Goal: Transaction & Acquisition: Book appointment/travel/reservation

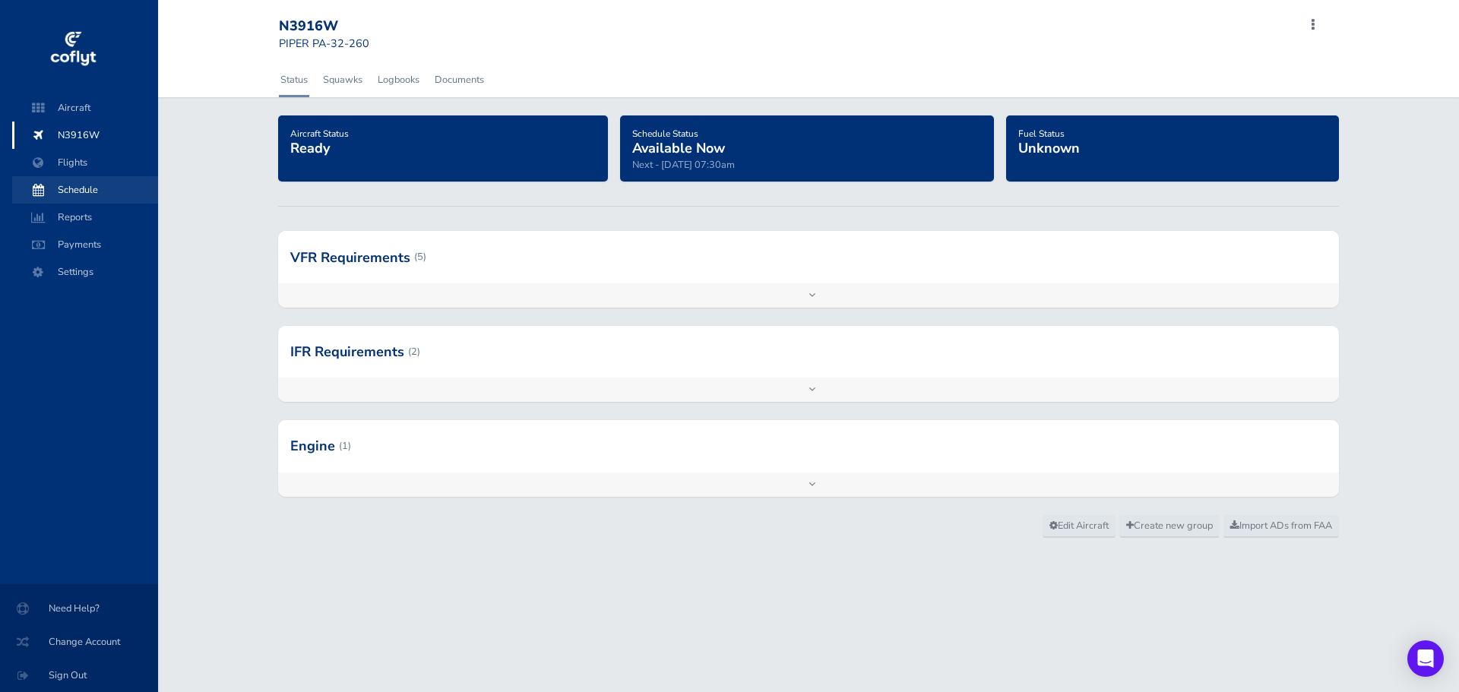
click at [76, 191] on span "Schedule" at bounding box center [84, 189] width 115 height 27
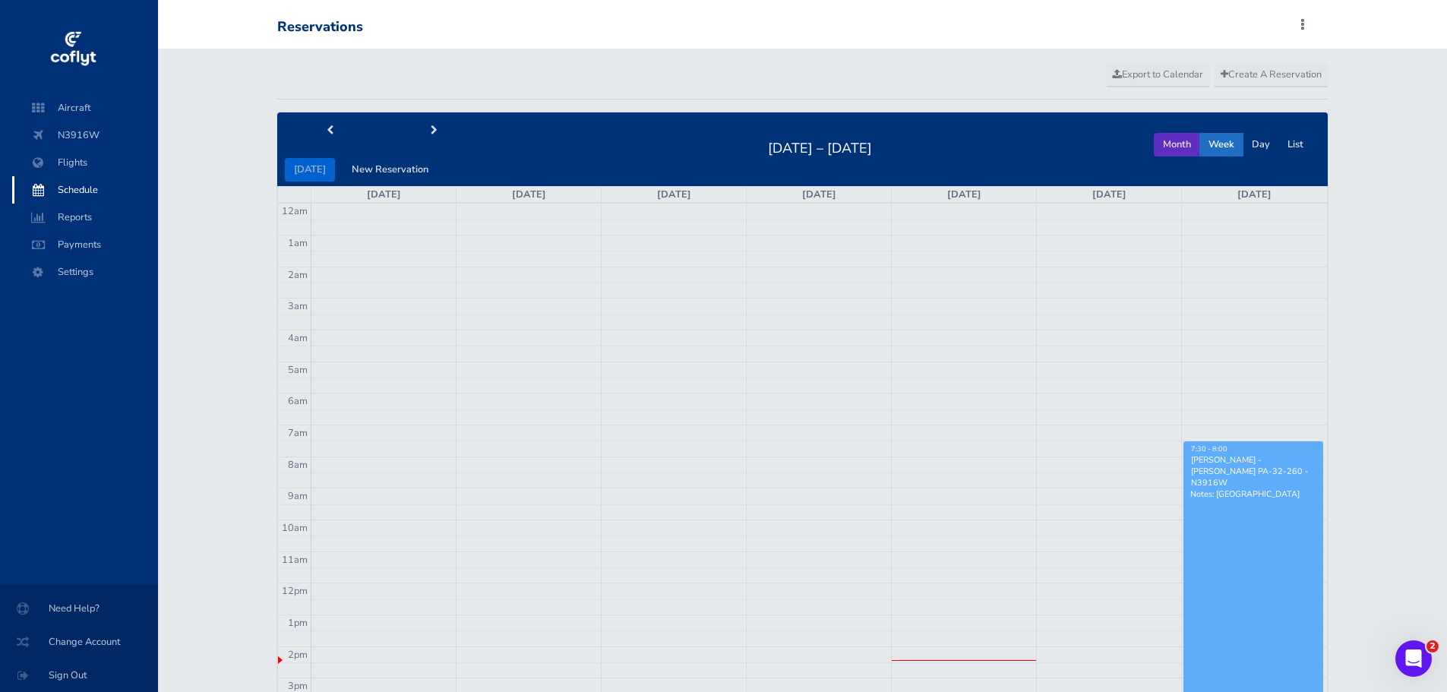
click at [1178, 144] on button "Month" at bounding box center [1177, 145] width 46 height 24
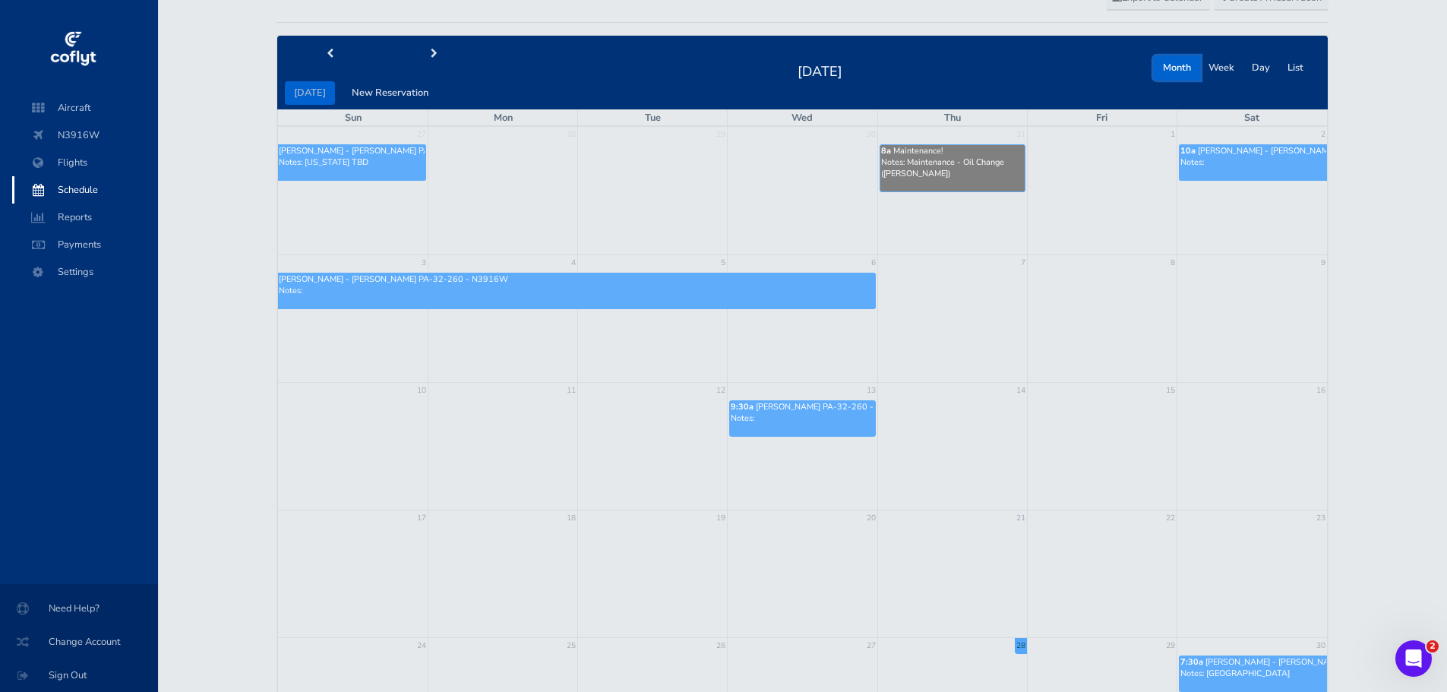
scroll to position [76, 0]
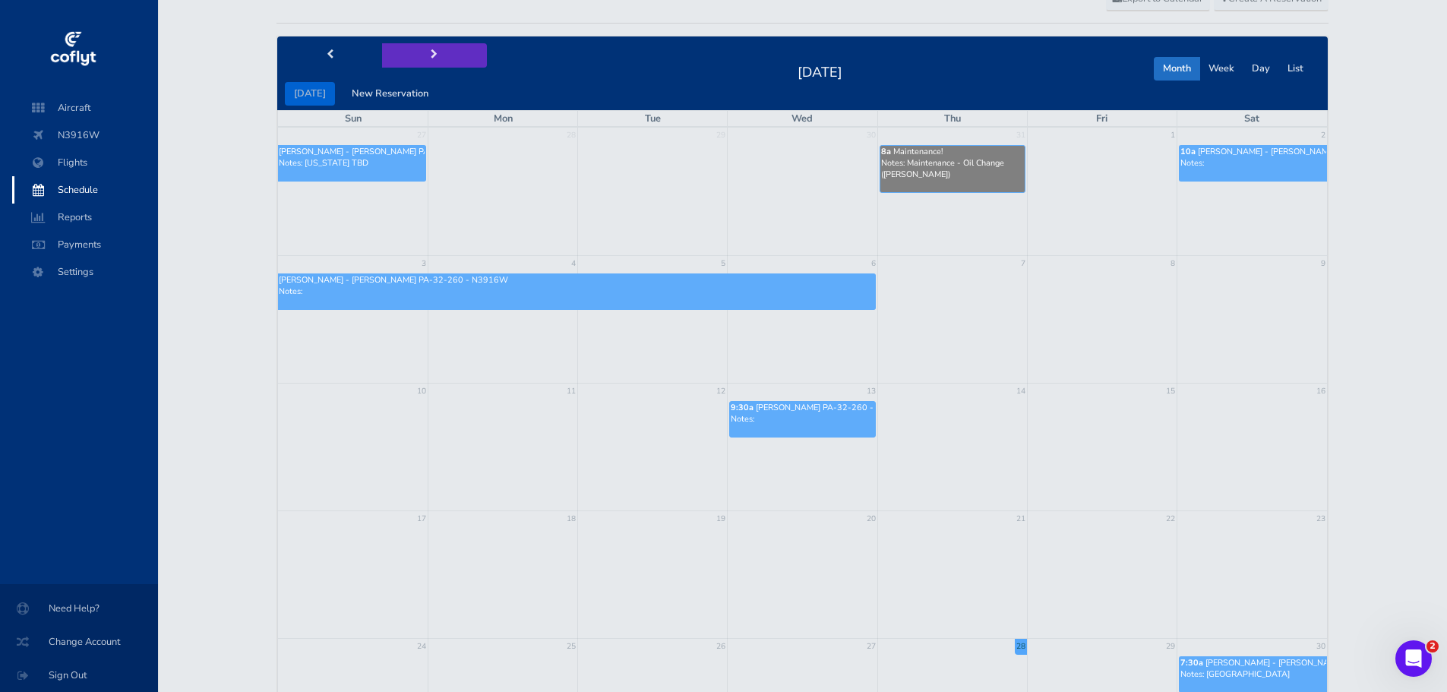
click at [431, 53] on span "next" at bounding box center [434, 55] width 7 height 10
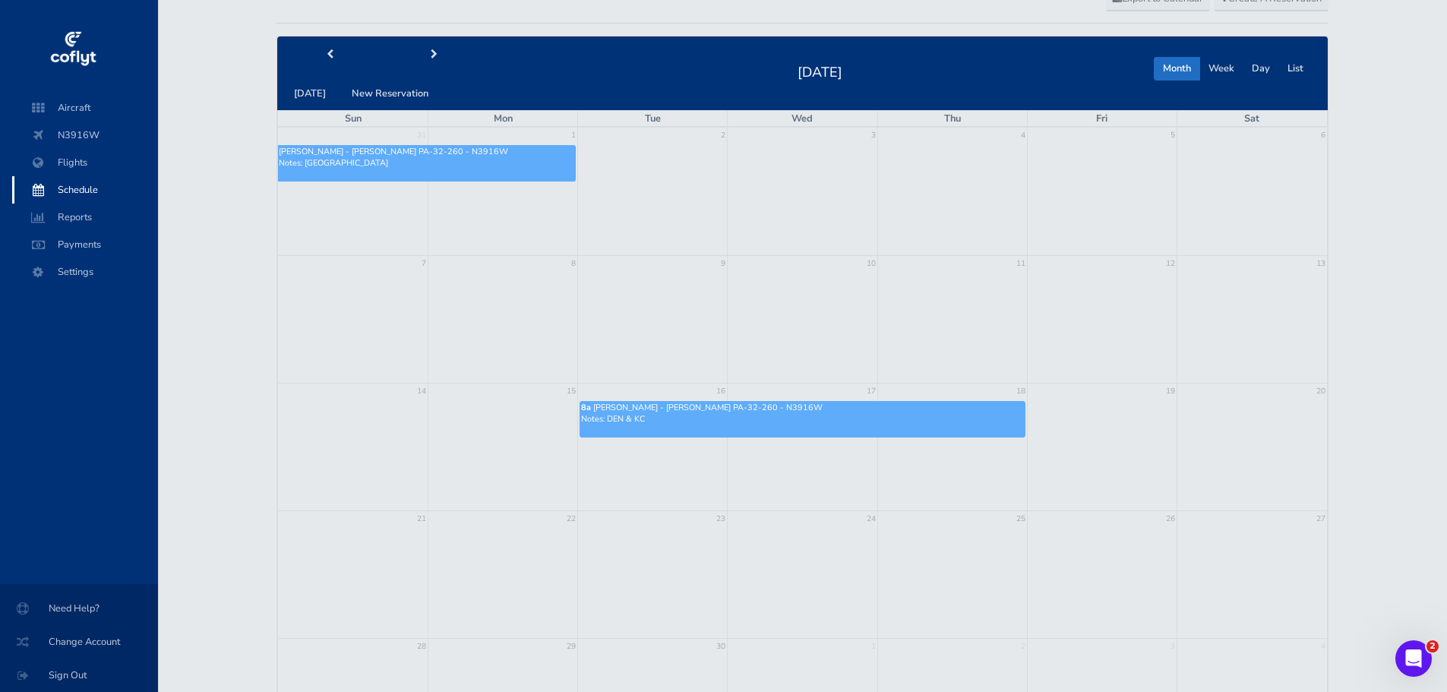
click at [472, 316] on td at bounding box center [503, 320] width 150 height 128
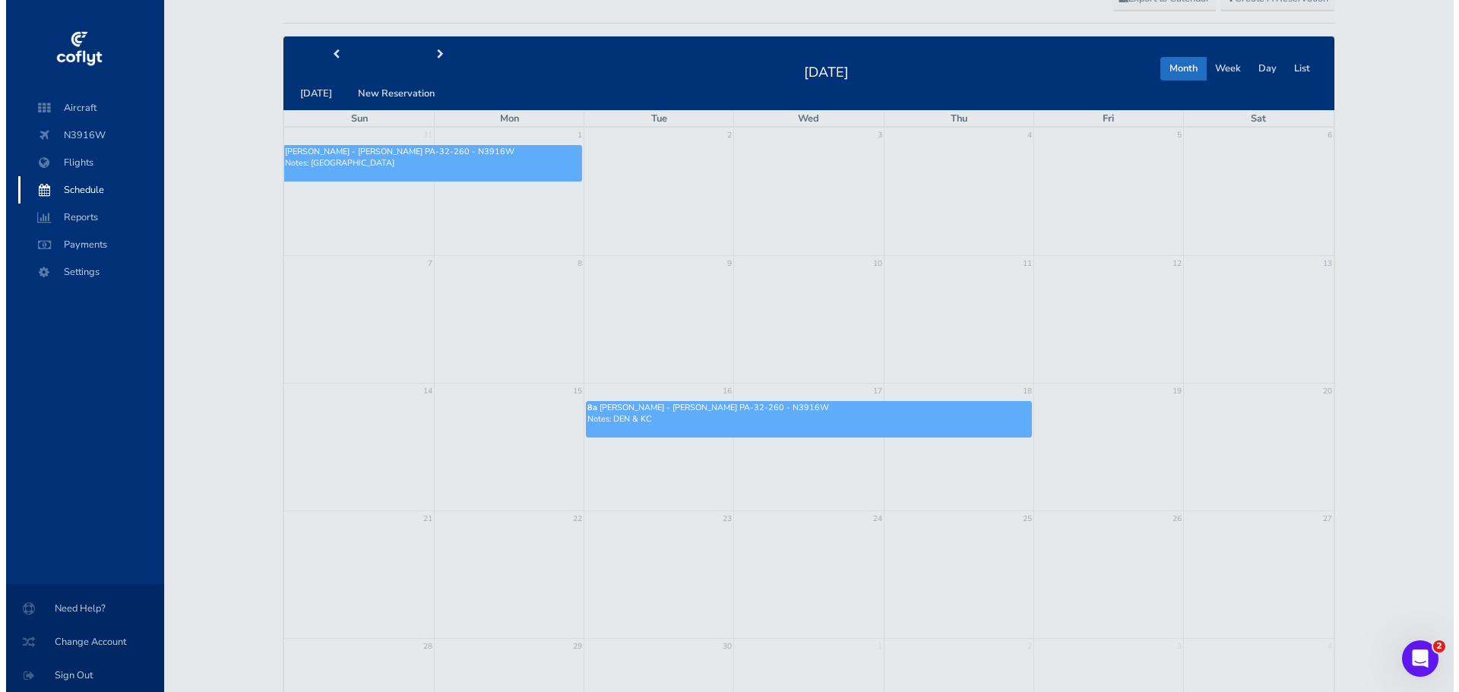
scroll to position [0, 0]
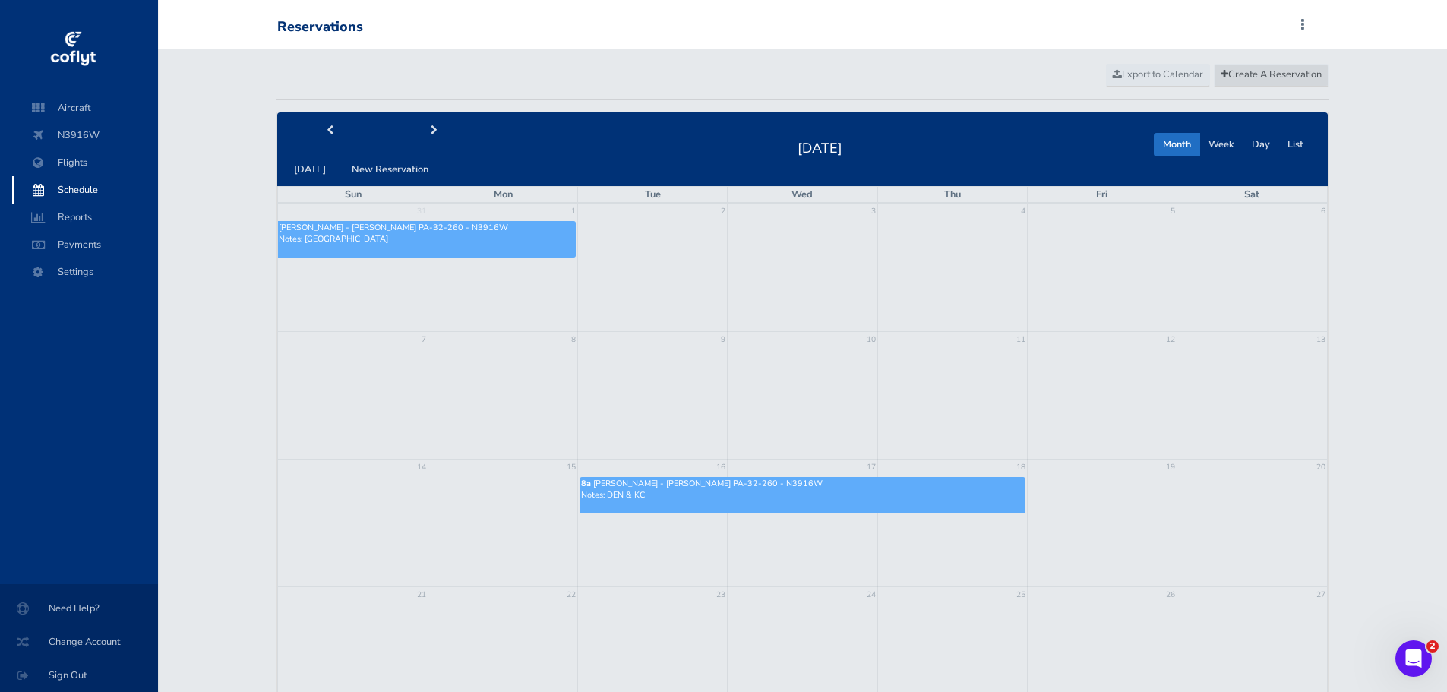
click at [1241, 77] on span "Create A Reservation" at bounding box center [1271, 75] width 101 height 14
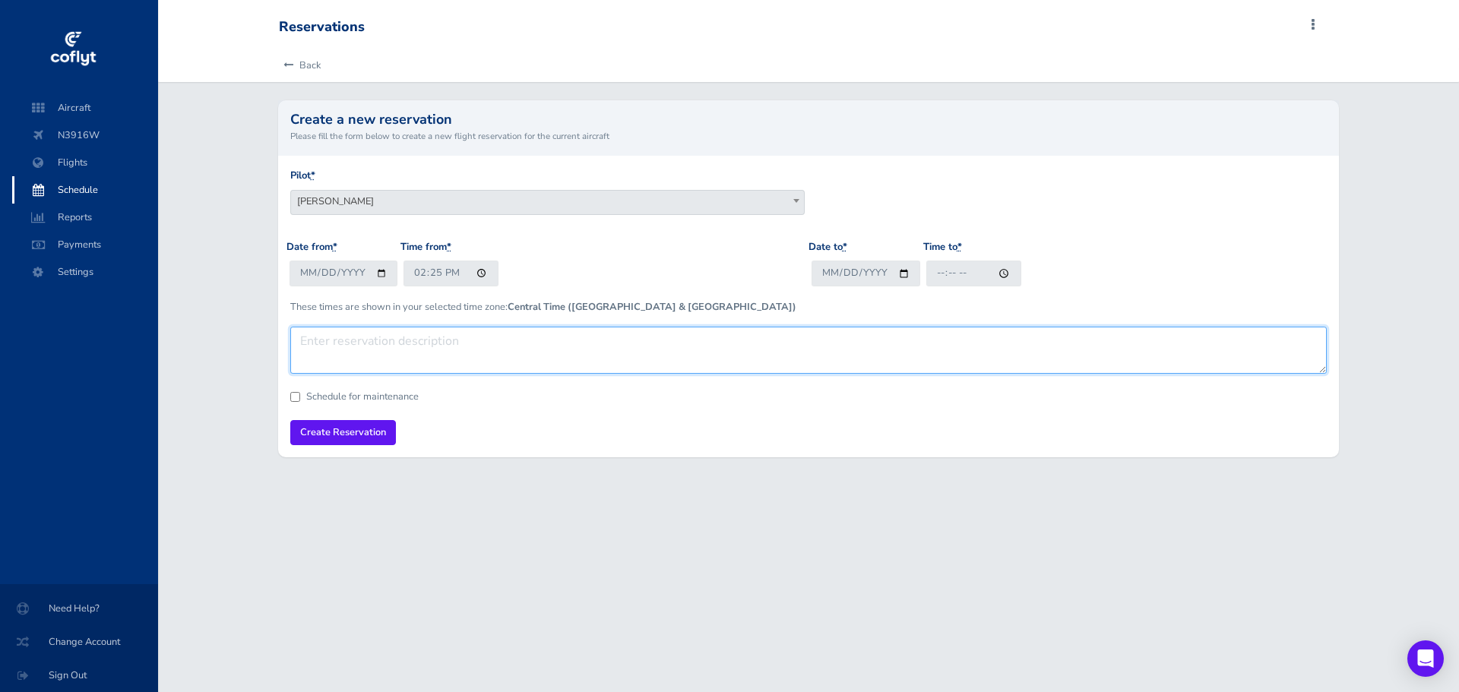
click at [446, 344] on textarea at bounding box center [808, 350] width 1037 height 47
type textarea "Approaches TBD"
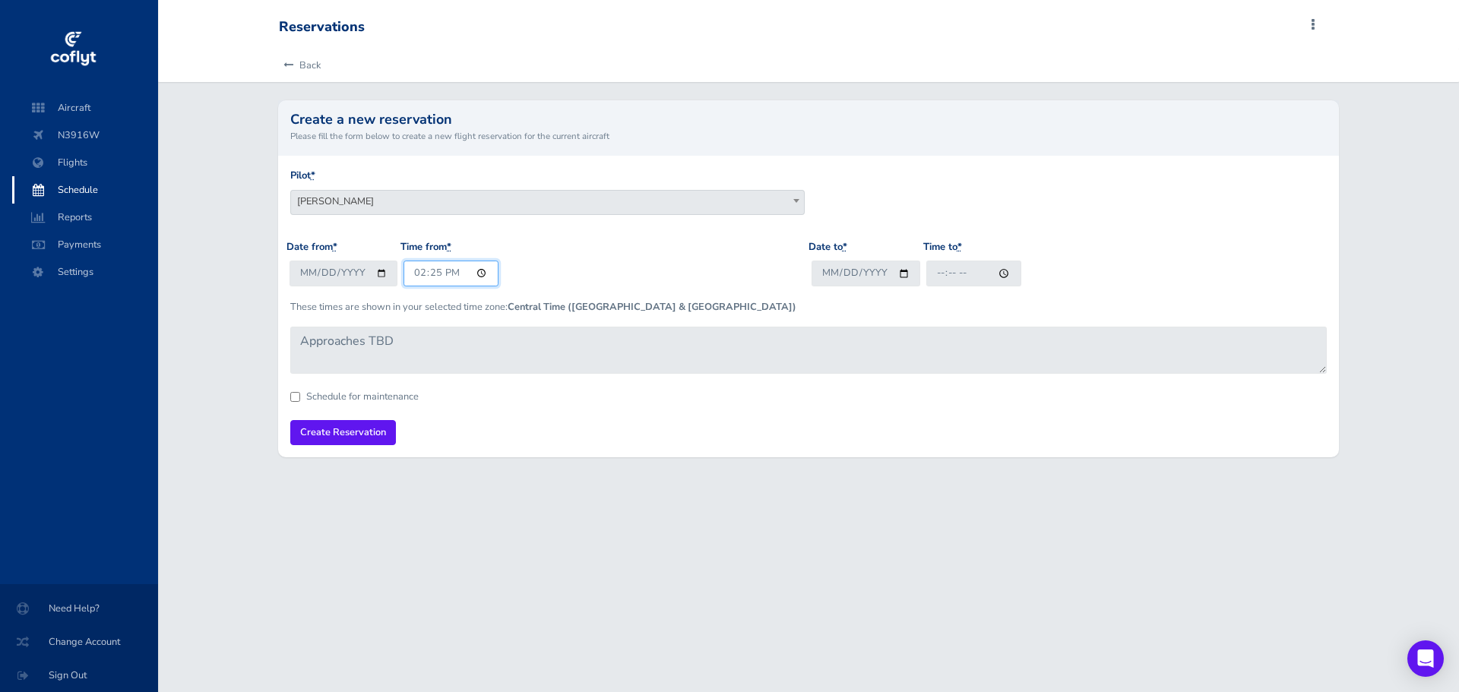
click at [428, 271] on input "14:25" at bounding box center [450, 273] width 95 height 25
click at [420, 273] on input "14:25" at bounding box center [450, 273] width 95 height 25
click at [381, 277] on input "2025-08-28" at bounding box center [343, 273] width 109 height 25
type input "2025-09-08"
click at [420, 274] on input "14:25" at bounding box center [450, 273] width 95 height 25
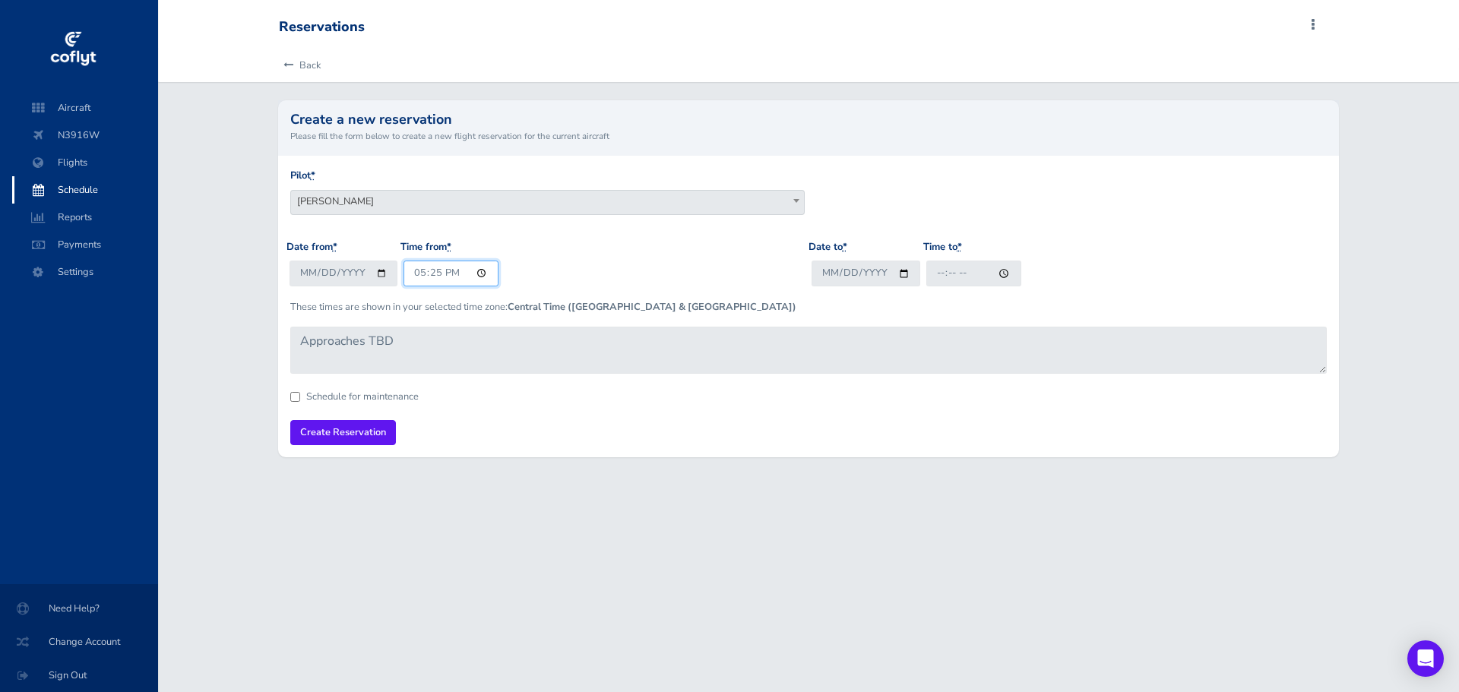
type input "17:00"
click at [902, 275] on input "Date to *" at bounding box center [865, 273] width 109 height 25
type input "2025-09-08"
click at [935, 272] on input "Time to *" at bounding box center [973, 273] width 95 height 25
type input "21:00"
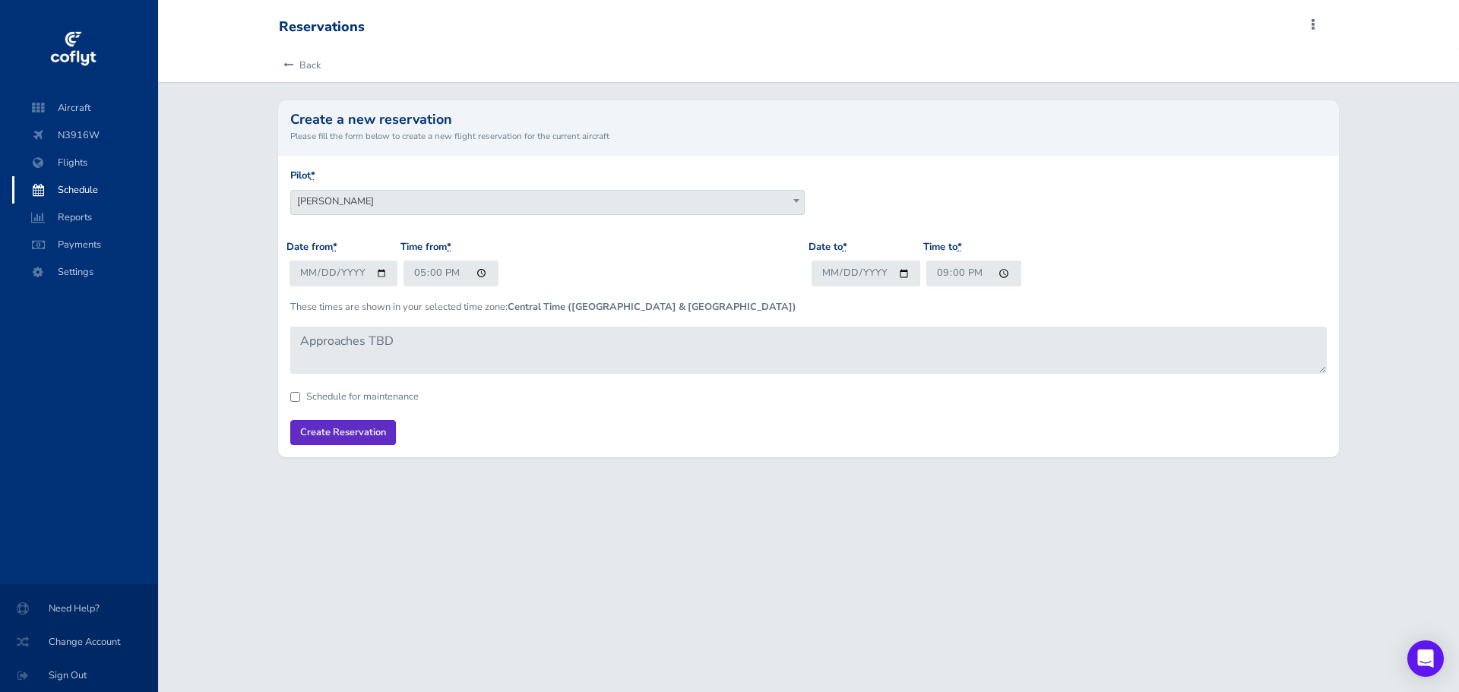
click at [333, 432] on input "Create Reservation" at bounding box center [343, 432] width 106 height 25
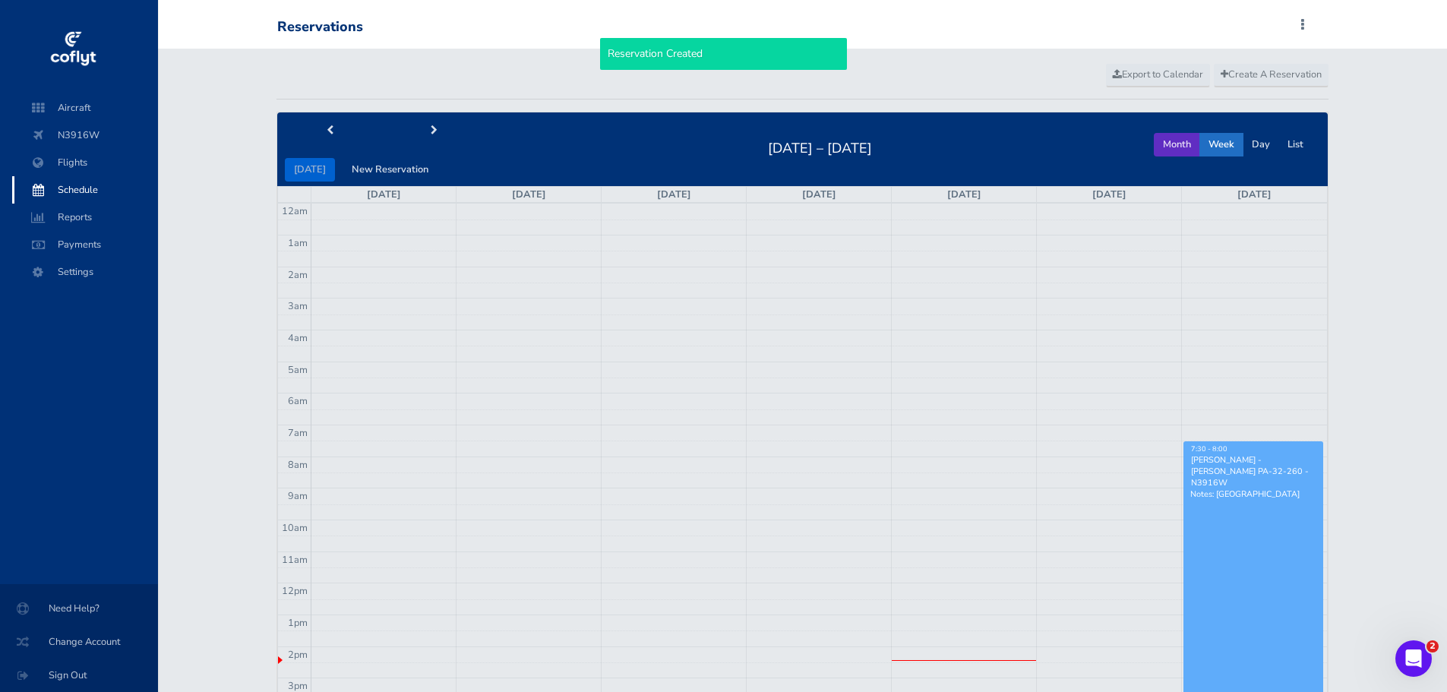
click at [1176, 150] on button "Month" at bounding box center [1177, 145] width 46 height 24
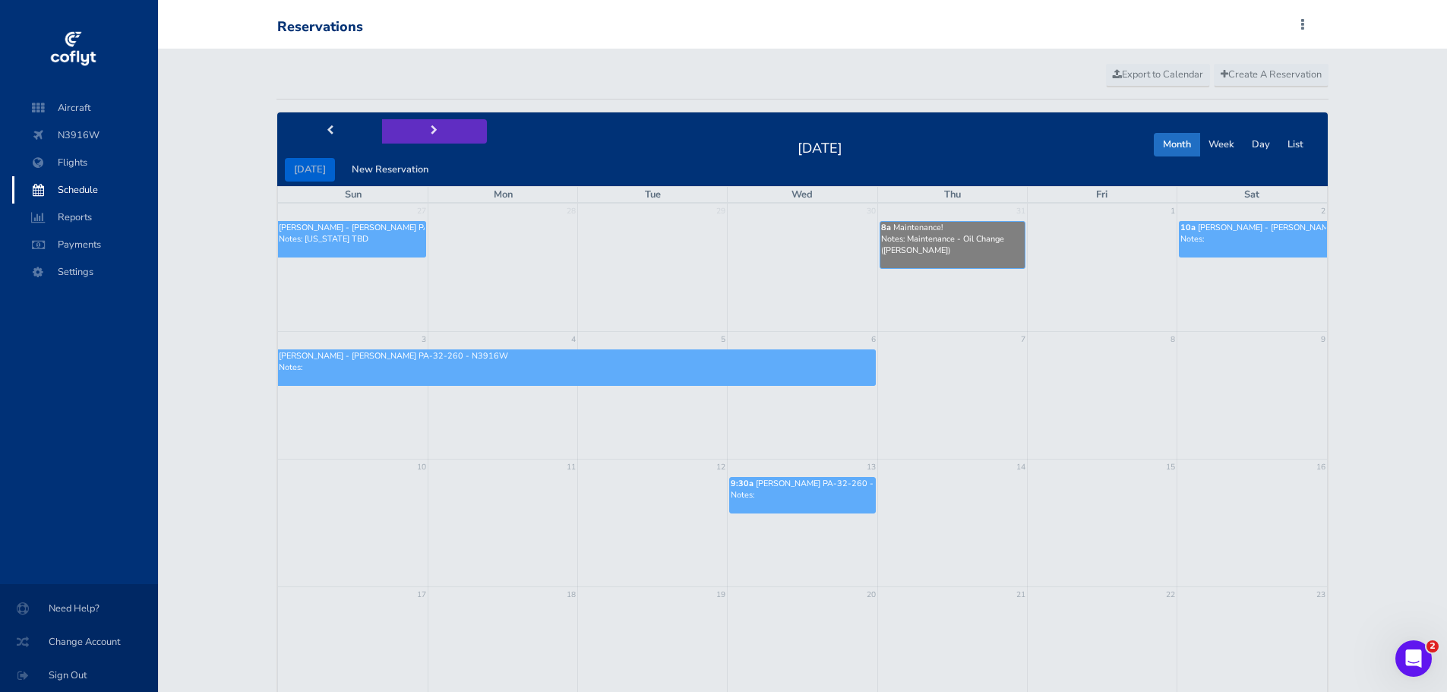
click at [431, 134] on span "next" at bounding box center [434, 131] width 7 height 10
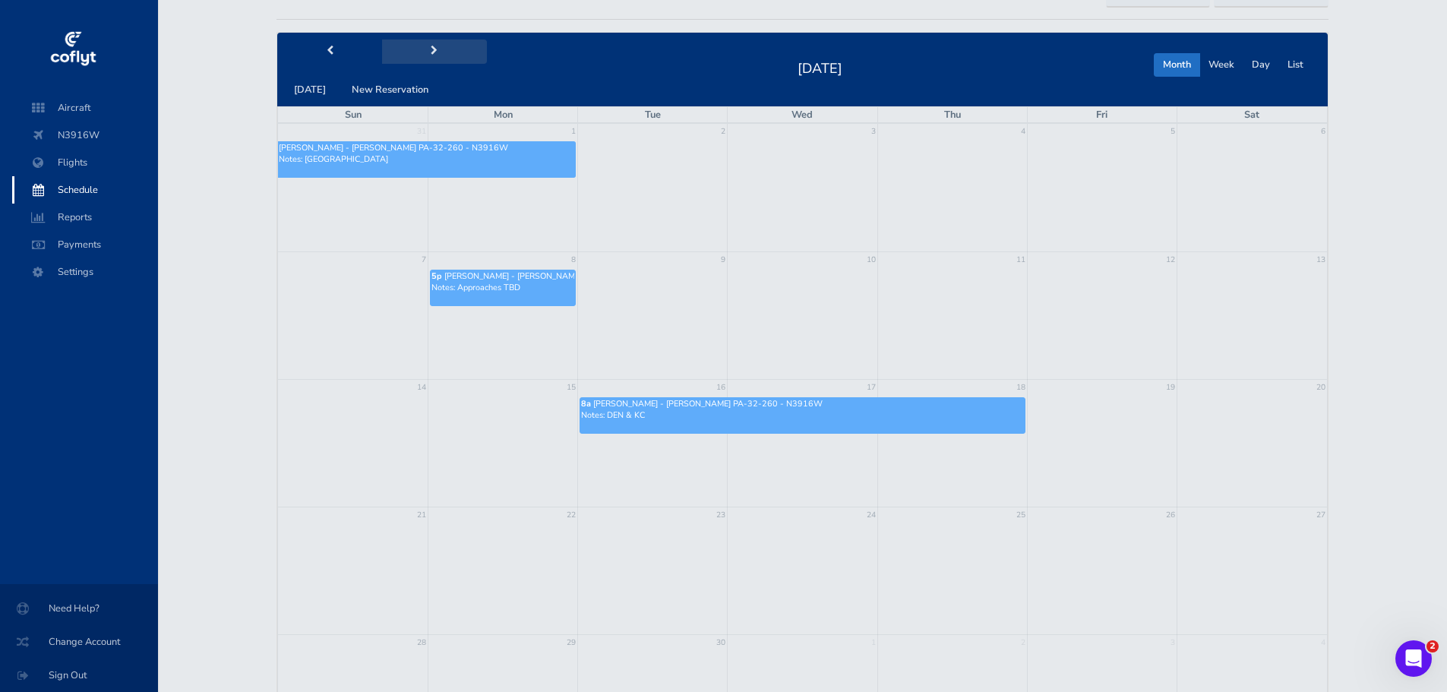
scroll to position [76, 0]
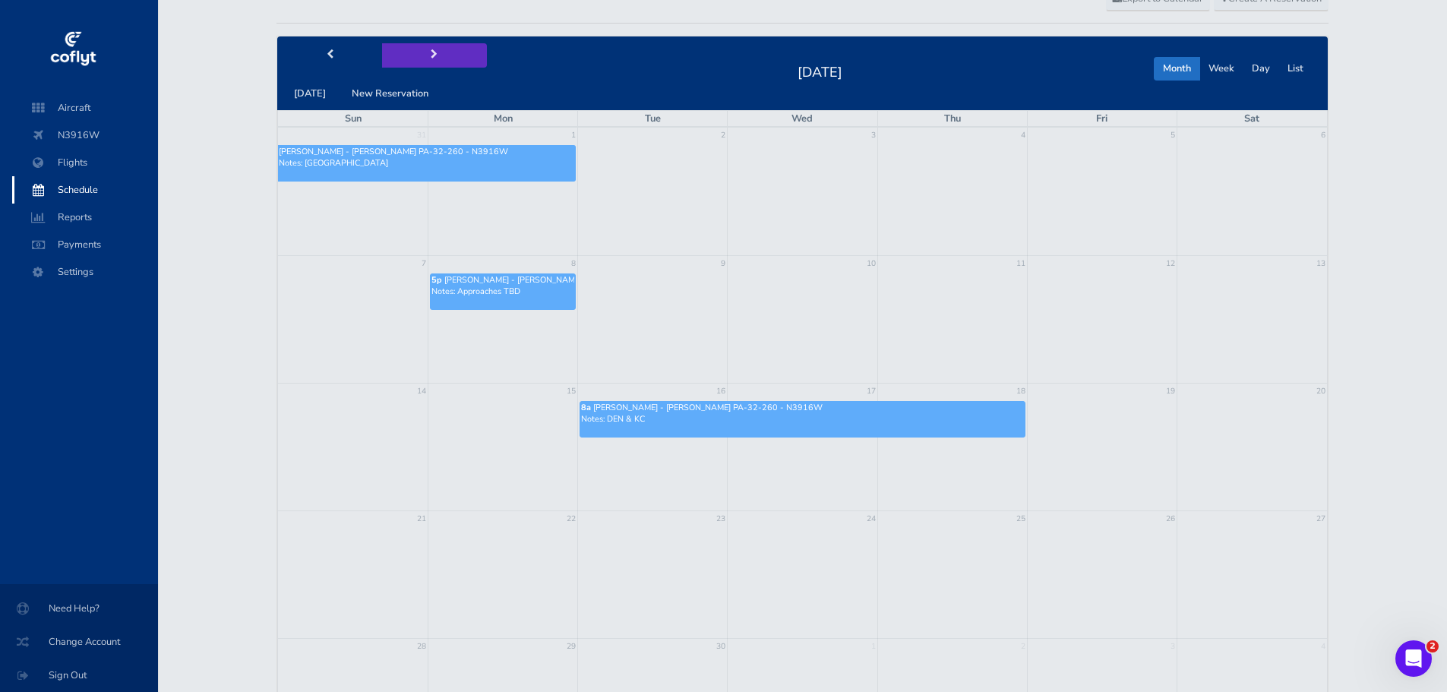
click at [441, 55] on button "next" at bounding box center [434, 55] width 105 height 24
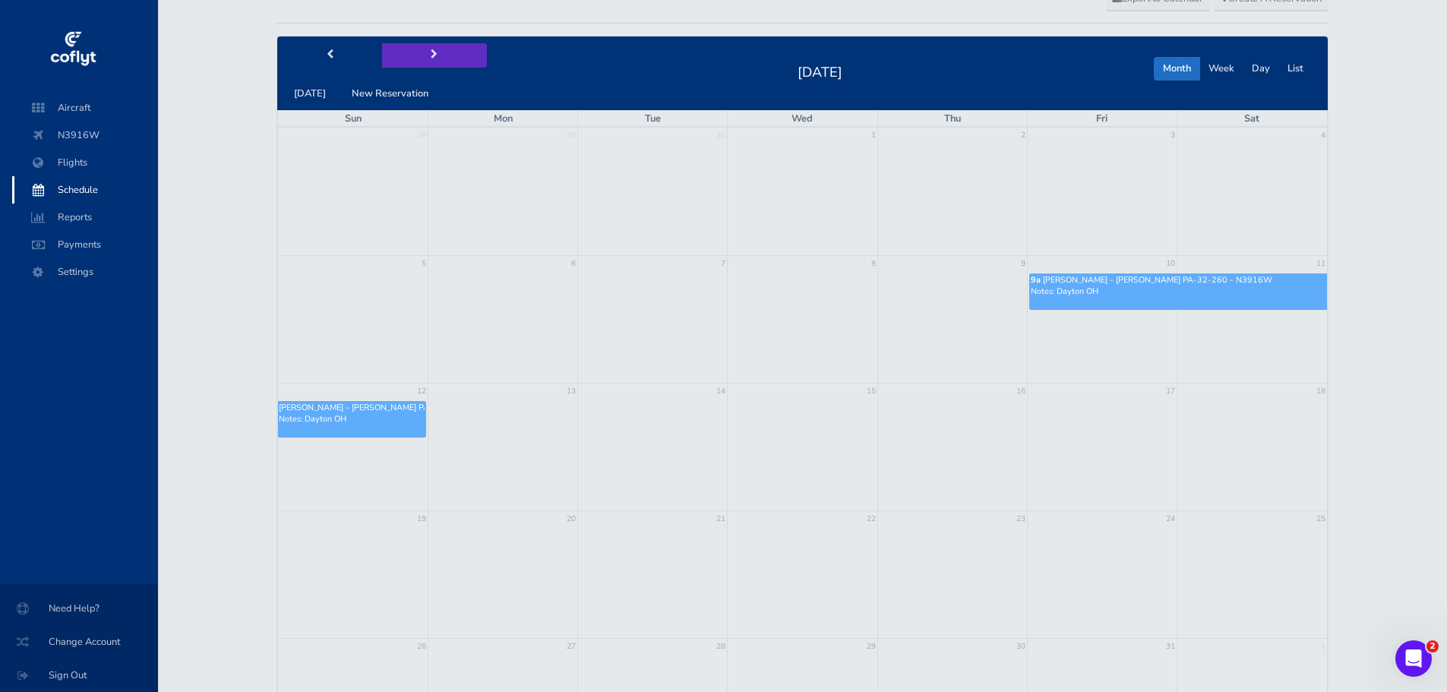
click at [441, 55] on button "next" at bounding box center [434, 55] width 105 height 24
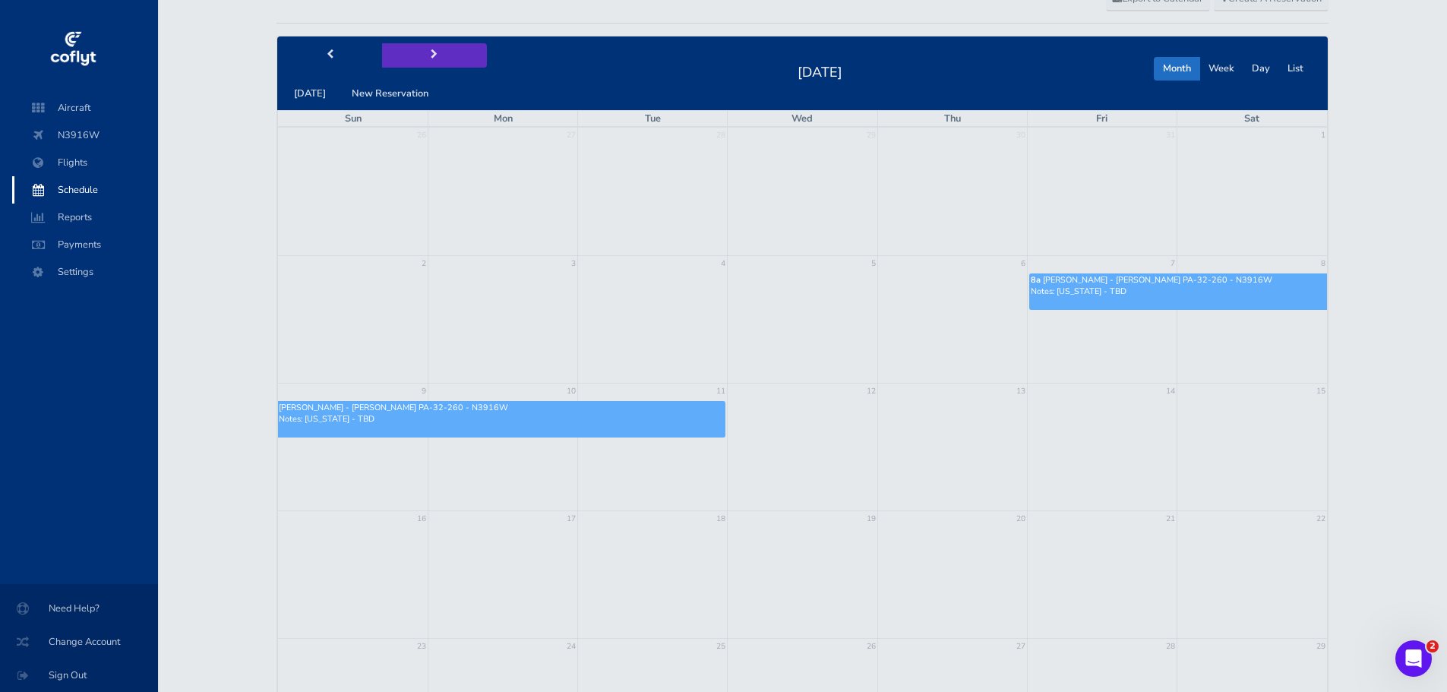
click at [441, 55] on button "next" at bounding box center [434, 55] width 105 height 24
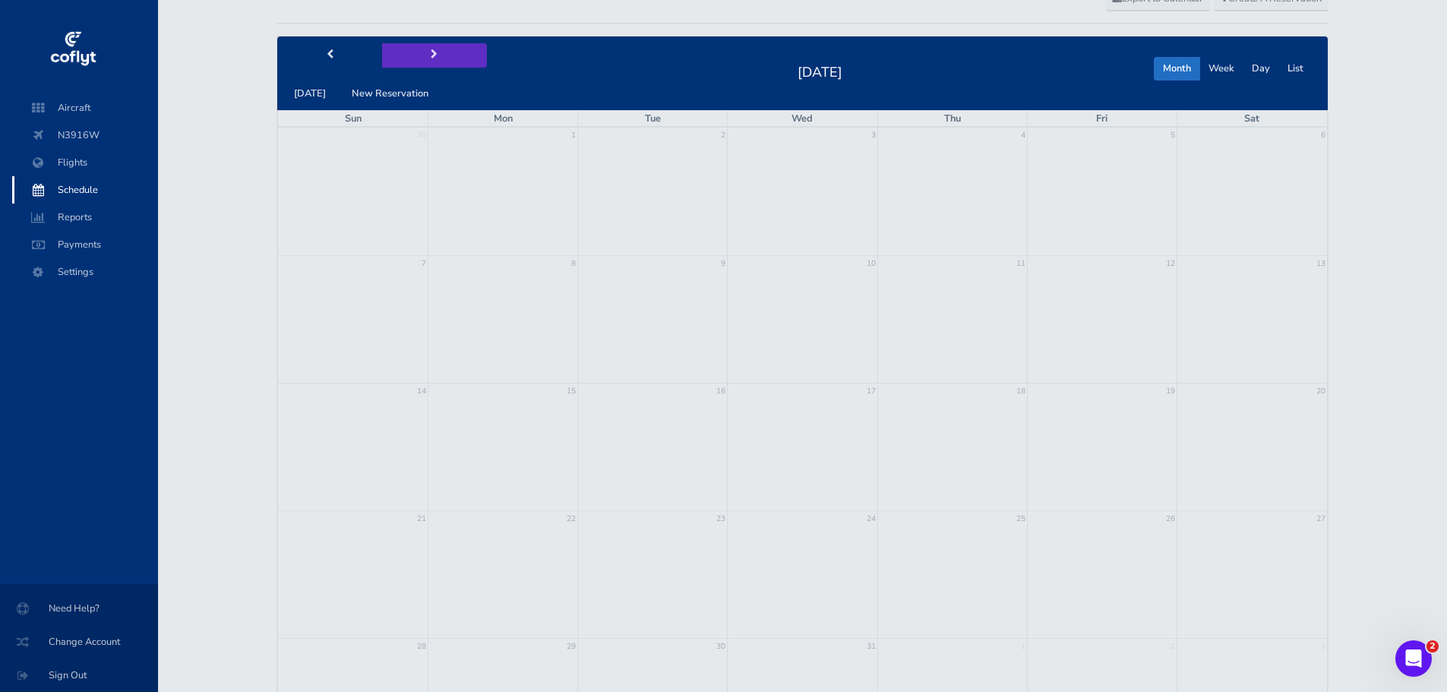
click at [441, 55] on button "next" at bounding box center [434, 55] width 105 height 24
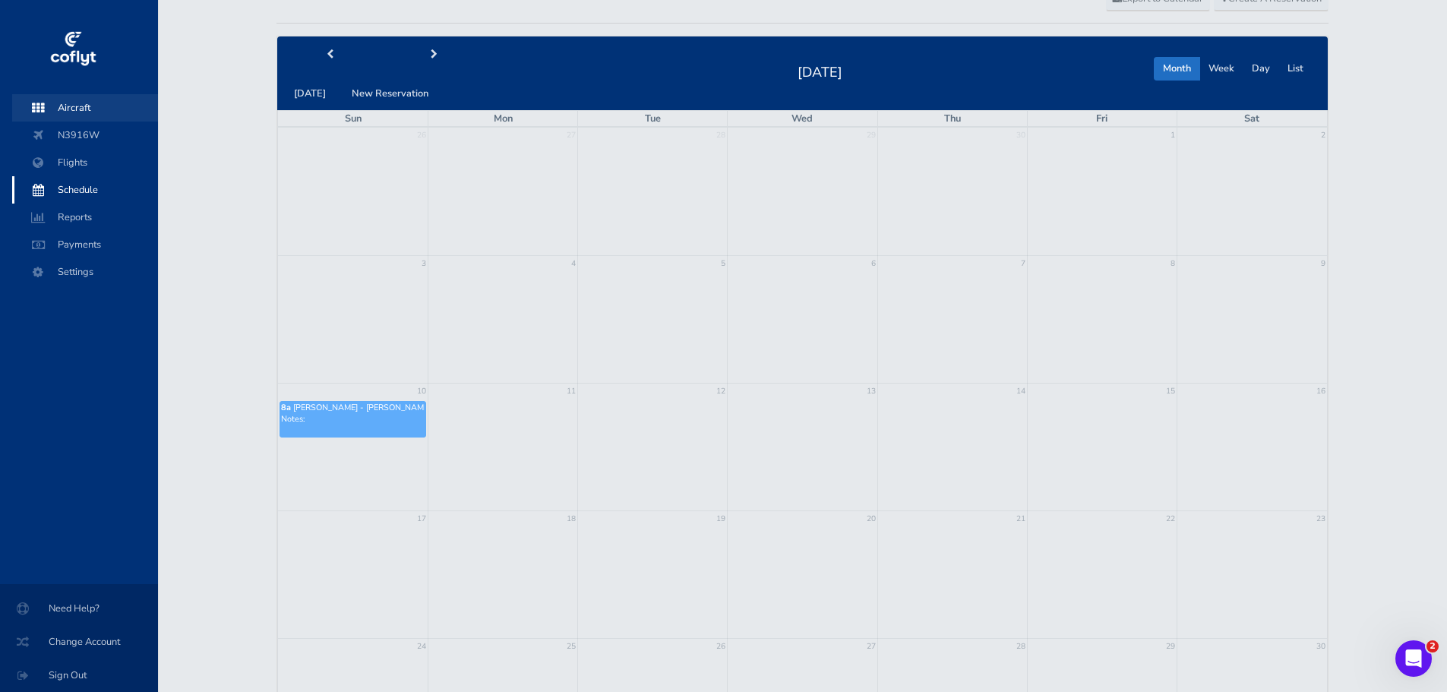
click at [48, 96] on span "Aircraft" at bounding box center [84, 107] width 115 height 27
